Goal: Transaction & Acquisition: Purchase product/service

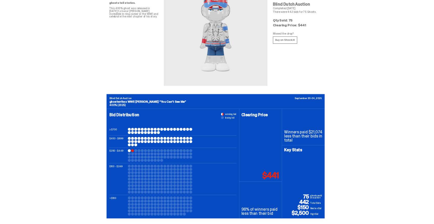
scroll to position [77, 0]
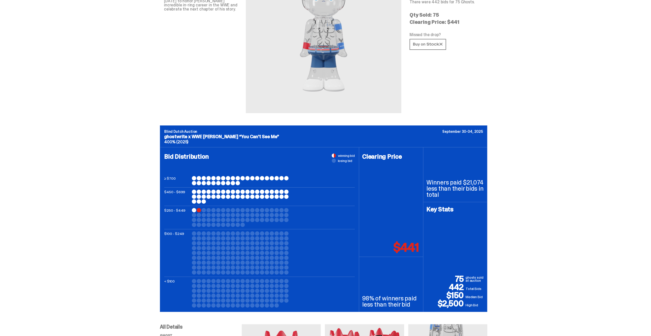
click at [199, 209] on div at bounding box center [240, 217] width 97 height 19
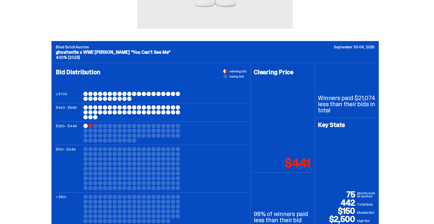
scroll to position [162, 0]
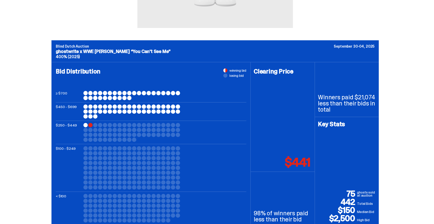
click at [307, 162] on p "$441" at bounding box center [298, 162] width 26 height 12
click at [296, 162] on p "$441" at bounding box center [298, 162] width 26 height 12
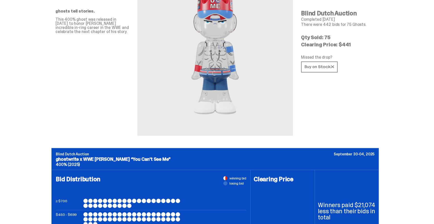
scroll to position [0, 0]
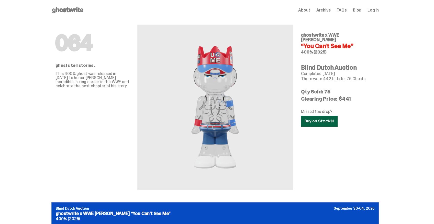
click at [323, 119] on icon at bounding box center [319, 121] width 29 height 4
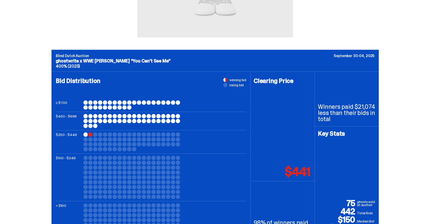
scroll to position [154, 0]
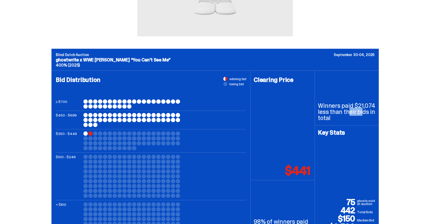
drag, startPoint x: 358, startPoint y: 106, endPoint x: 374, endPoint y: 106, distance: 16.1
click at [374, 106] on p "Winners paid $21,074 less than their bids in total" at bounding box center [347, 112] width 58 height 18
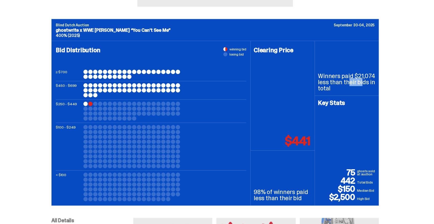
scroll to position [205, 0]
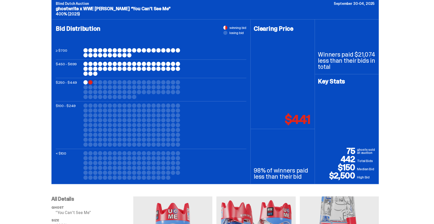
click at [92, 83] on div at bounding box center [90, 82] width 4 height 4
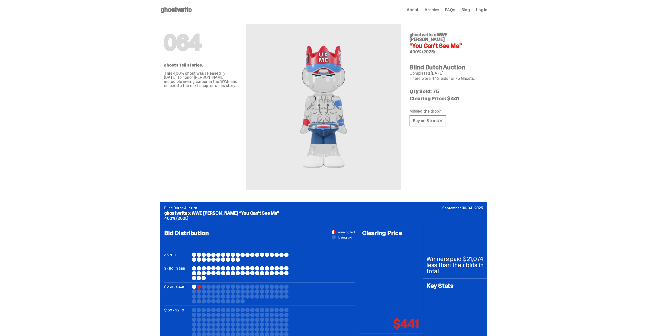
scroll to position [0, 0]
